Goal: Check status: Check status

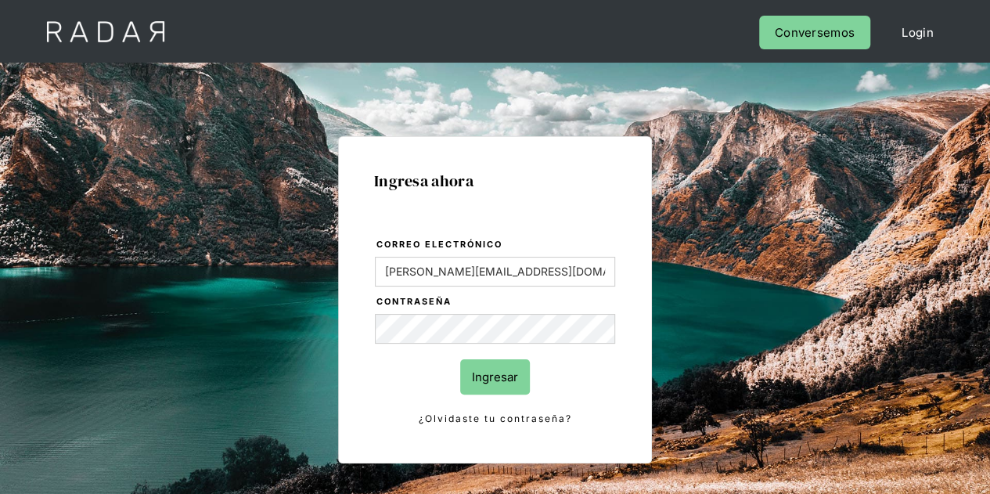
click at [491, 367] on input "Ingresar" at bounding box center [495, 376] width 70 height 35
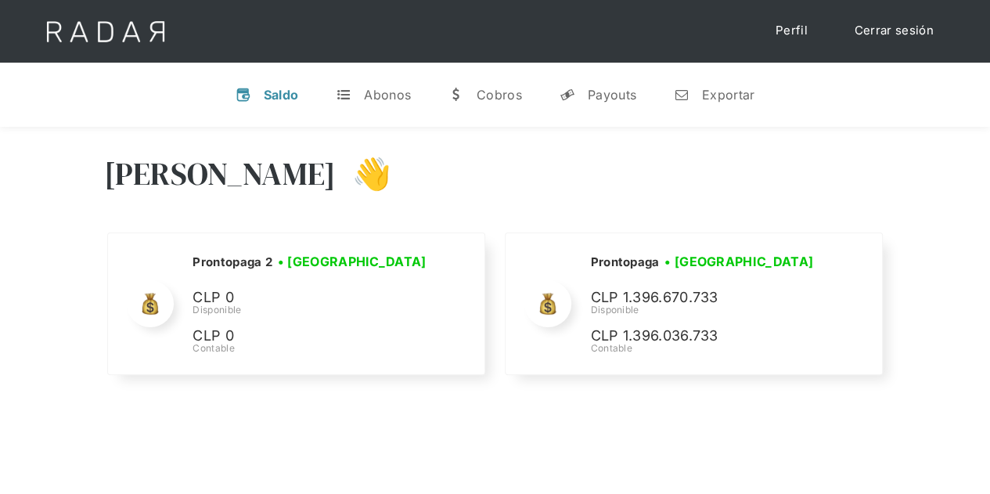
click at [0, 322] on div "Hola Evans 👋 Cargando tus cuentas... Nombre de la empresa • Conectada • Descone…" at bounding box center [495, 267] width 990 height 280
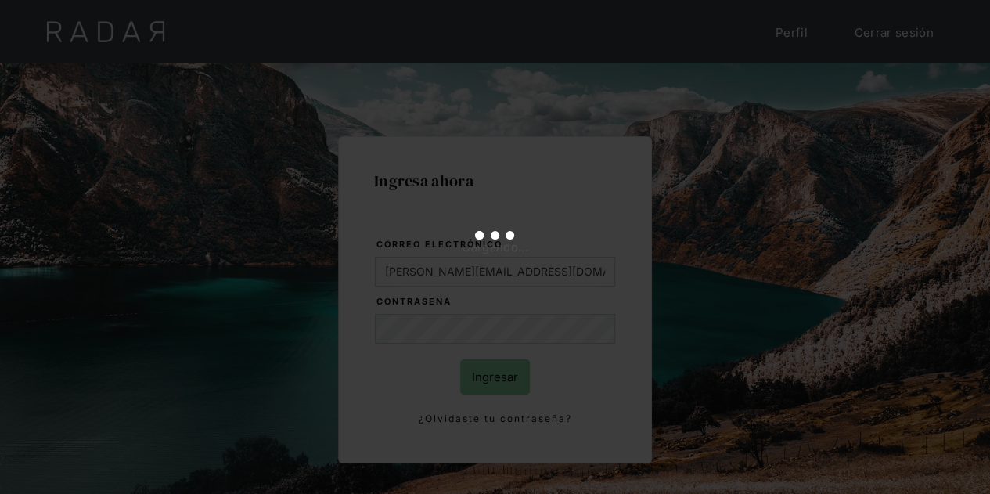
type input "[PERSON_NAME][EMAIL_ADDRESS][DOMAIN_NAME]"
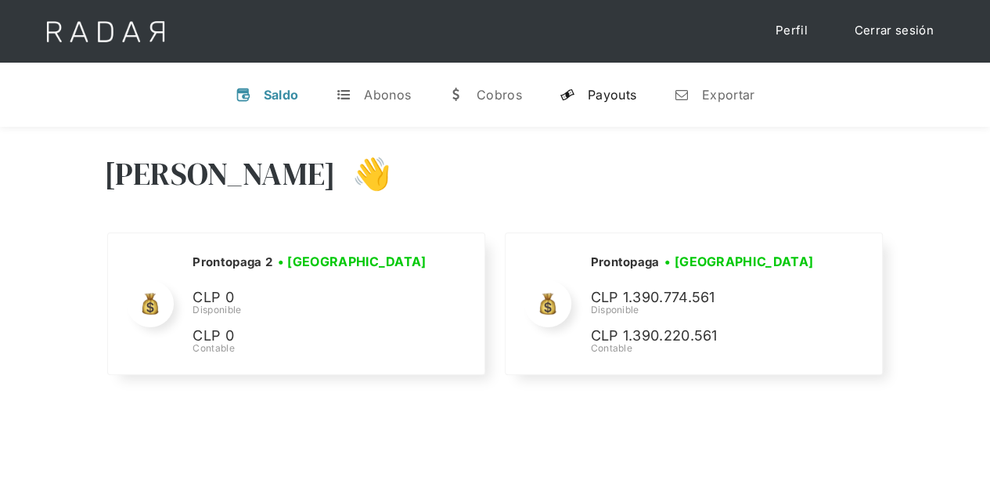
click at [616, 85] on link "y Payouts" at bounding box center [598, 94] width 102 height 41
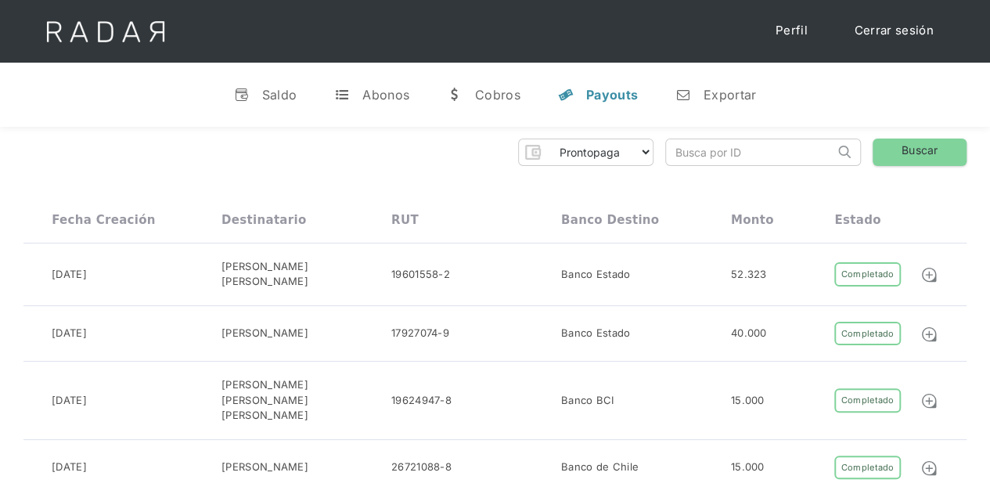
click at [764, 162] on input "search" at bounding box center [750, 152] width 168 height 26
paste input "4bf0c459-9c01-475f-8a95-4261b04b3388"
type input "4bf0c459-9c01-475f-8a95-4261b04b3388"
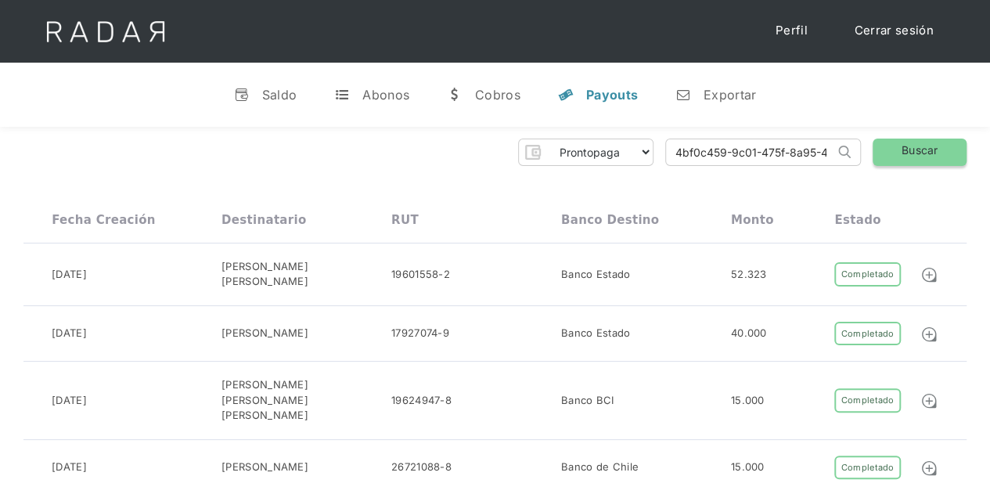
click at [906, 146] on link "Buscar" at bounding box center [919, 151] width 94 height 27
